Goal: Information Seeking & Learning: Check status

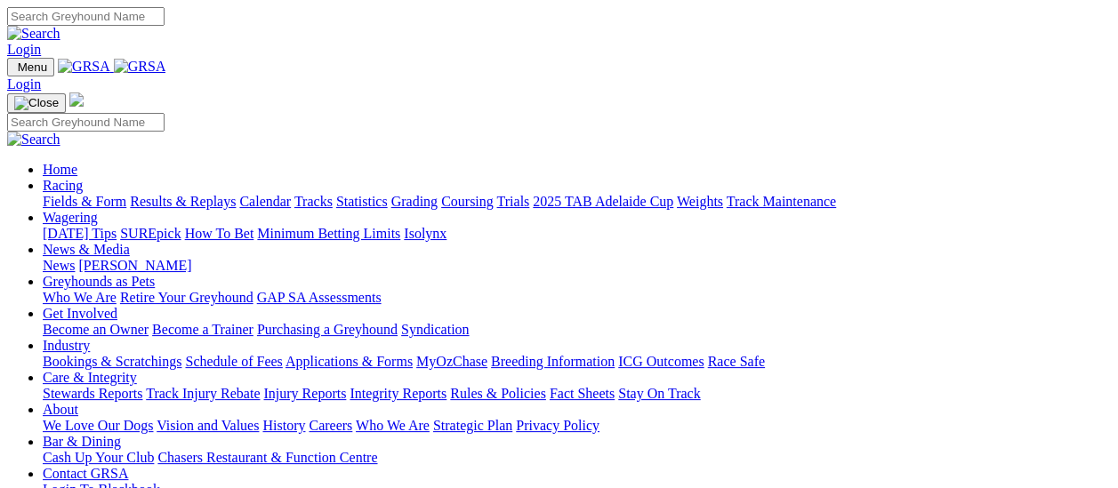
click at [189, 194] on link "Results & Replays" at bounding box center [183, 201] width 106 height 15
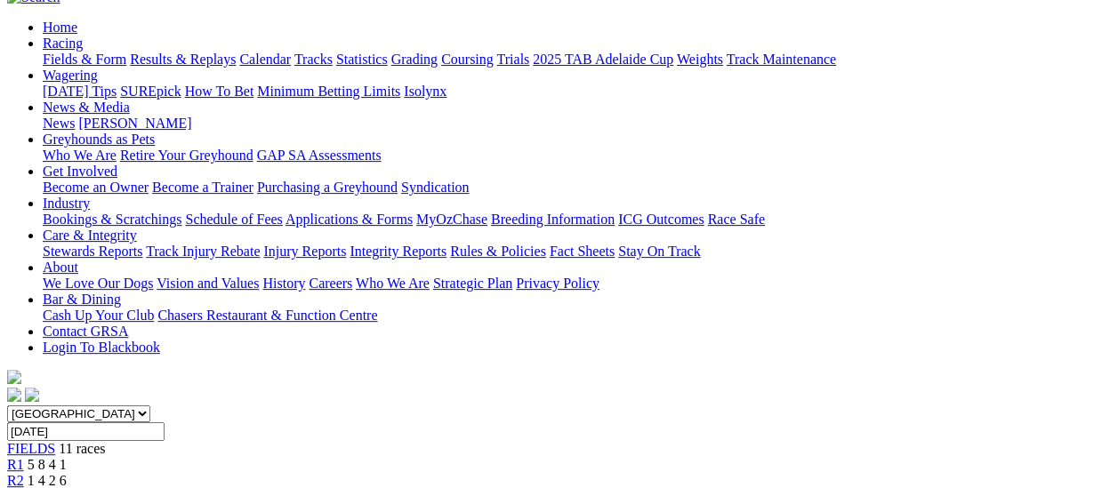
scroll to position [89, 0]
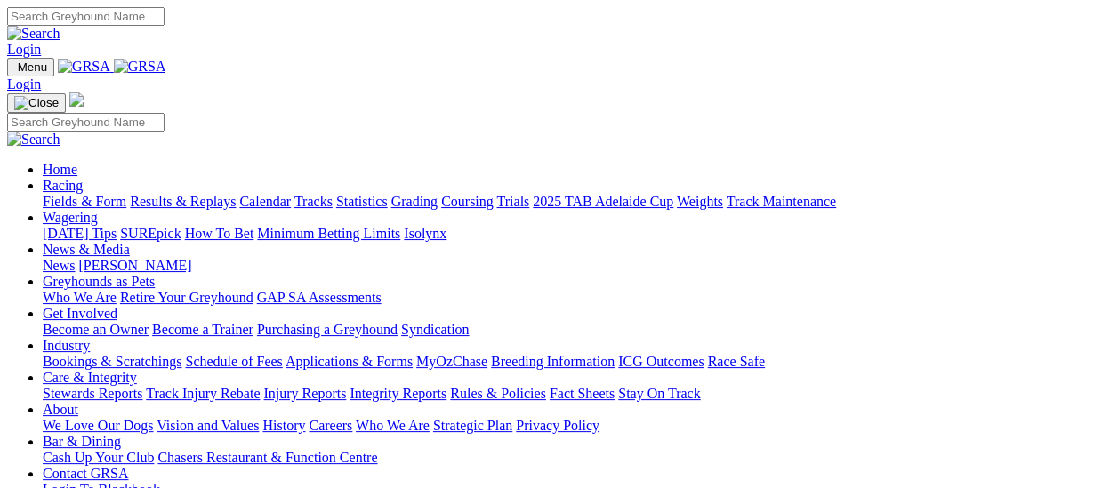
click at [91, 194] on link "Fields & Form" at bounding box center [85, 201] width 84 height 15
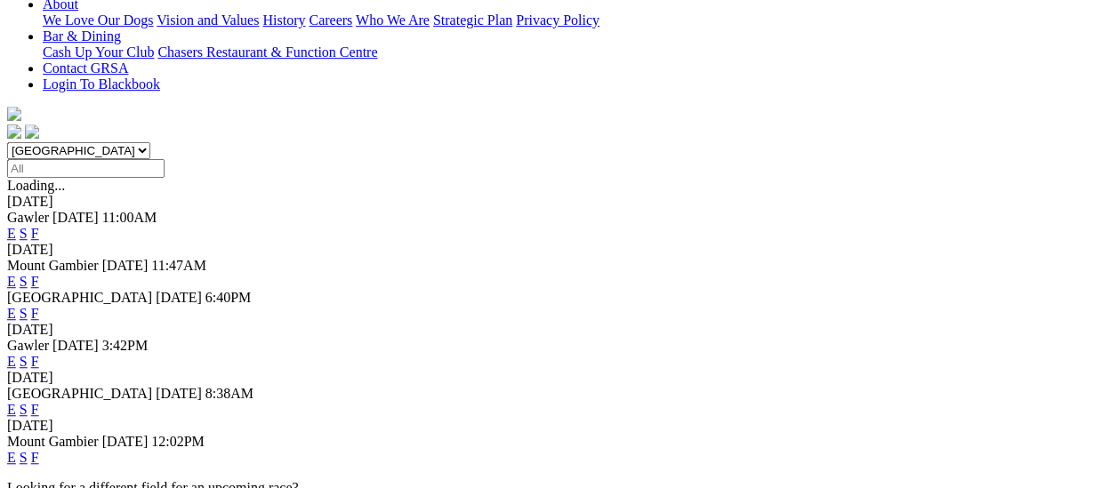
scroll to position [445, 0]
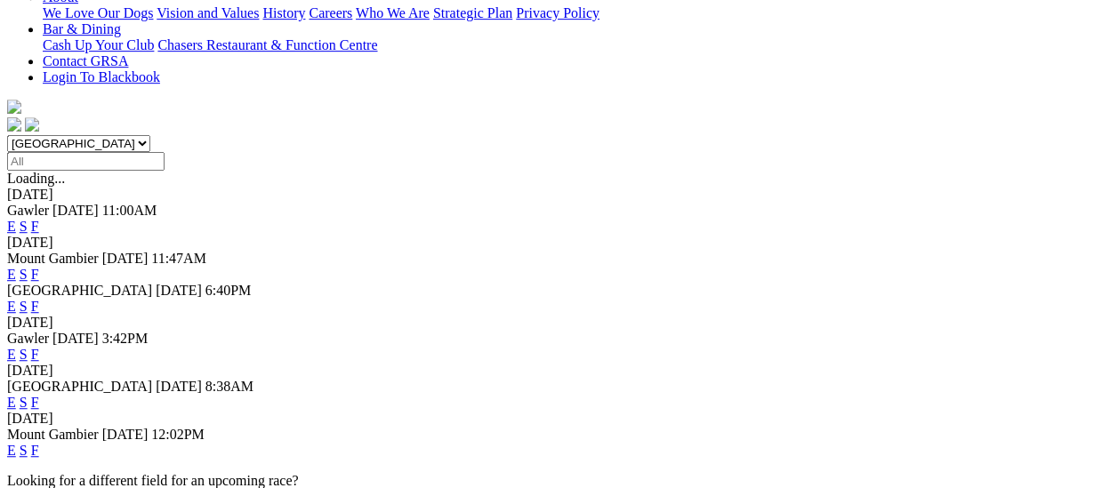
click at [39, 395] on link "F" at bounding box center [35, 402] width 8 height 15
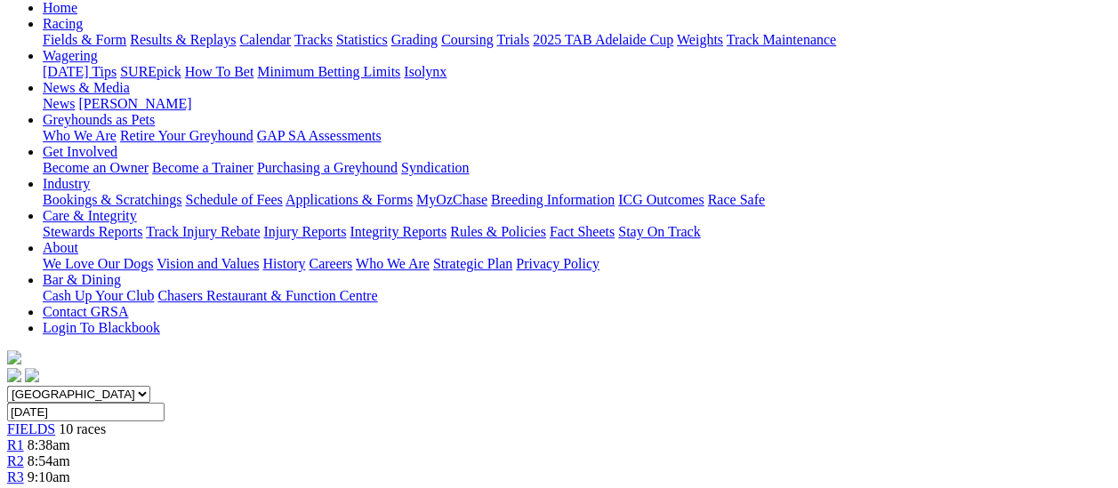
scroll to position [89, 0]
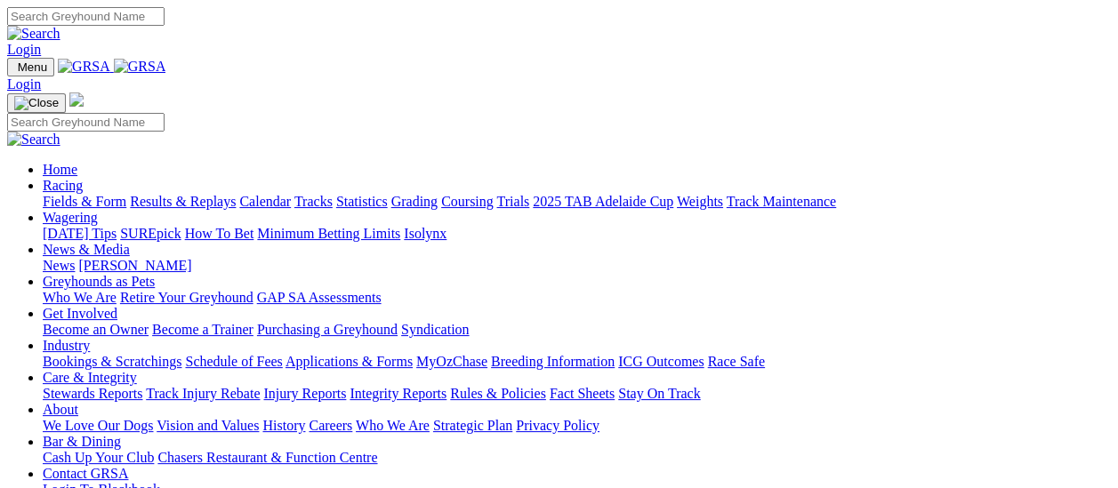
click at [190, 194] on link "Results & Replays" at bounding box center [183, 201] width 106 height 15
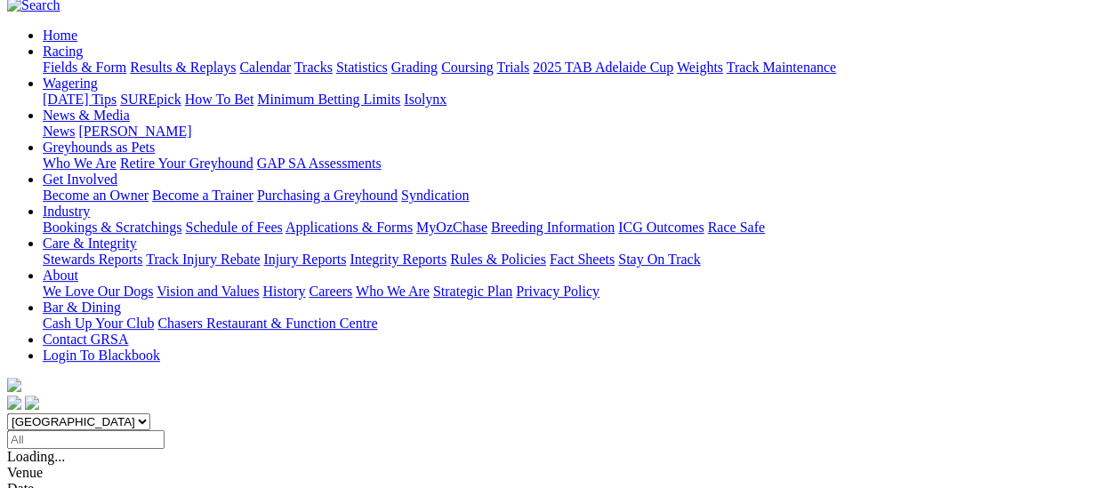
scroll to position [178, 0]
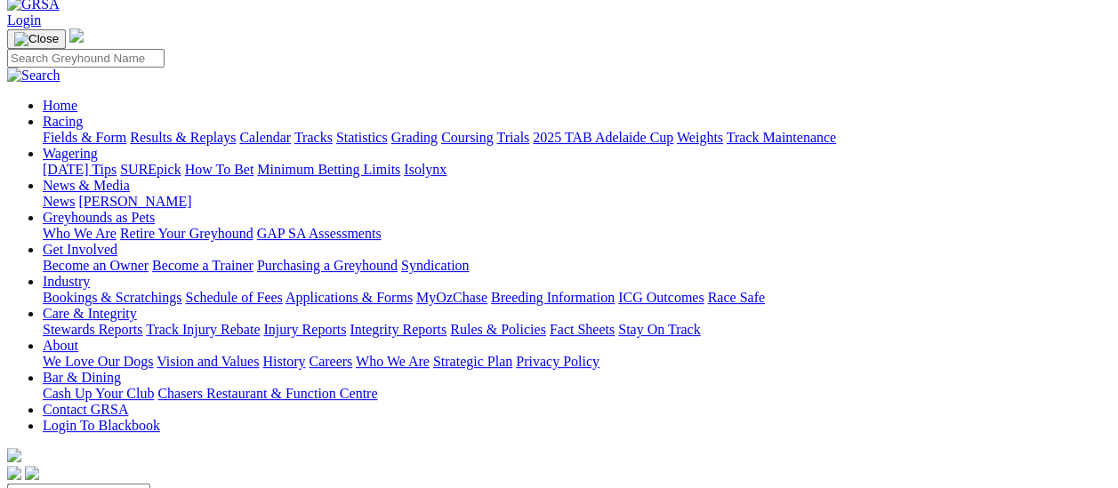
scroll to position [89, 0]
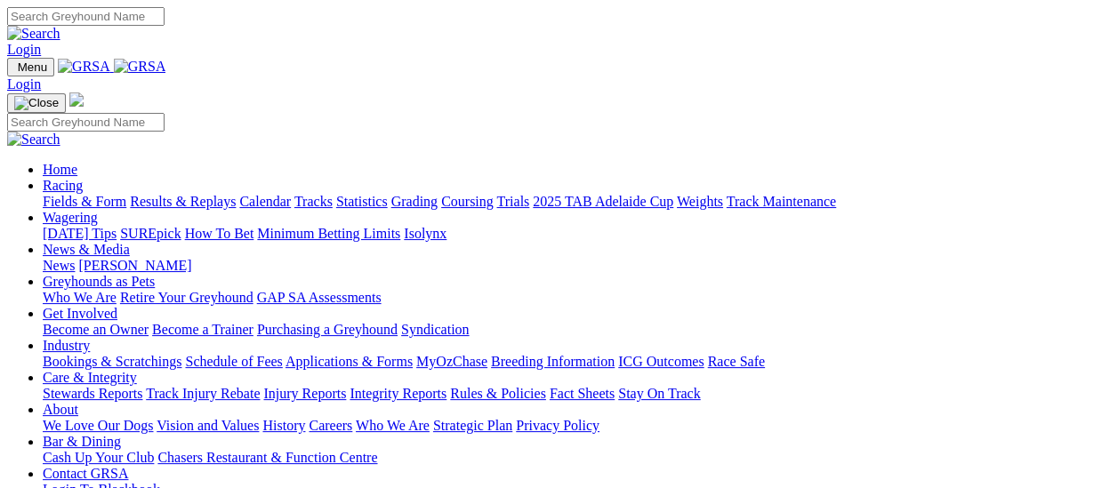
click at [198, 194] on link "Results & Replays" at bounding box center [183, 201] width 106 height 15
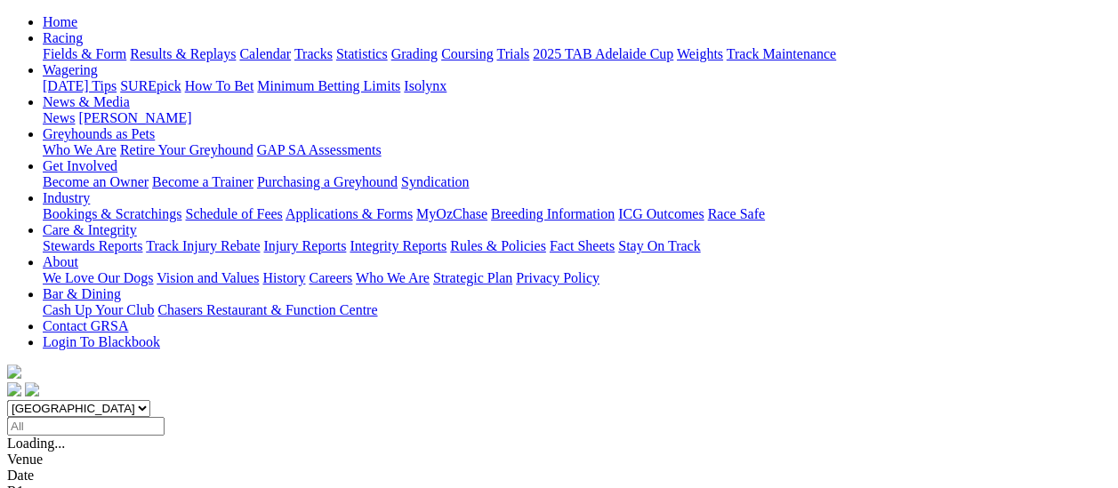
scroll to position [178, 0]
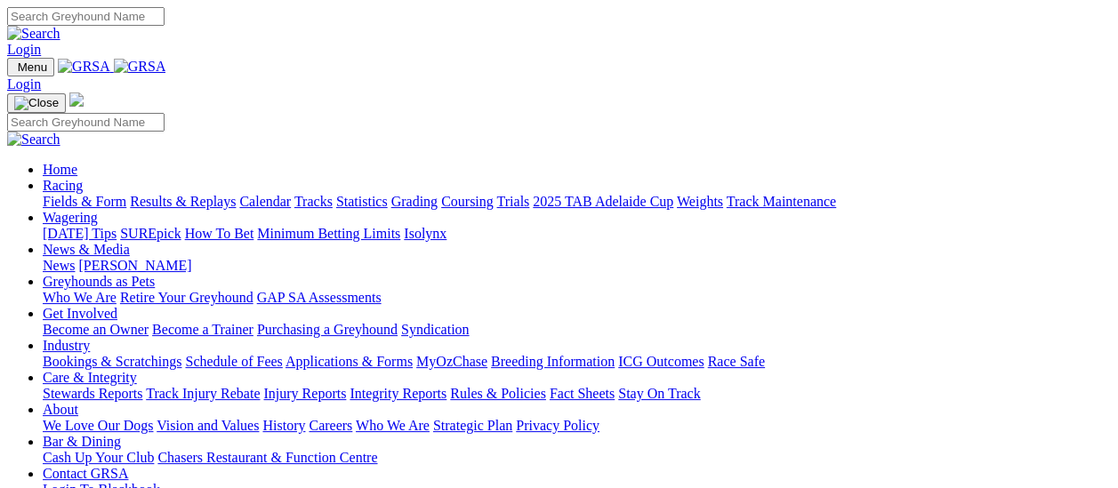
click at [201, 194] on link "Results & Replays" at bounding box center [183, 201] width 106 height 15
click at [193, 194] on link "Results & Replays" at bounding box center [183, 201] width 106 height 15
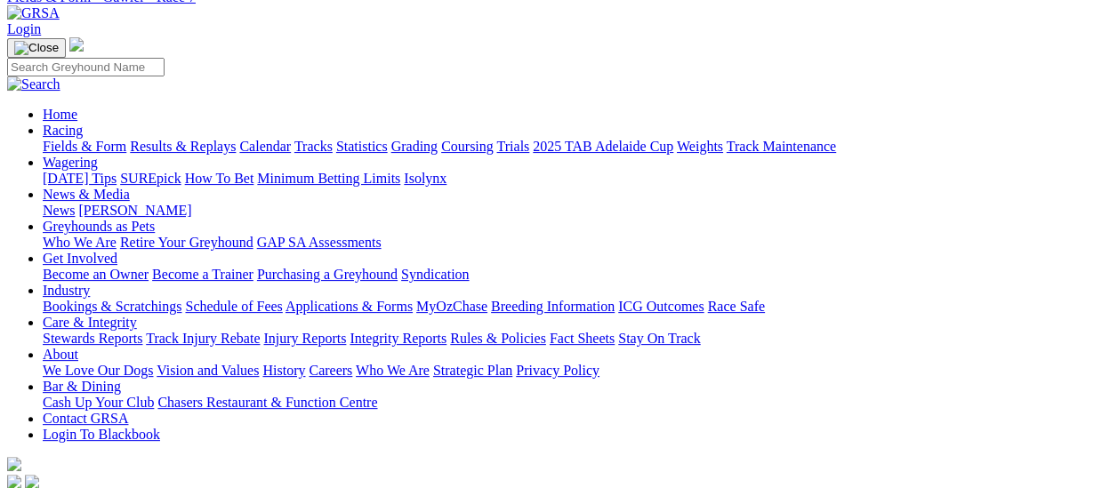
scroll to position [178, 0]
